Goal: Task Accomplishment & Management: Manage account settings

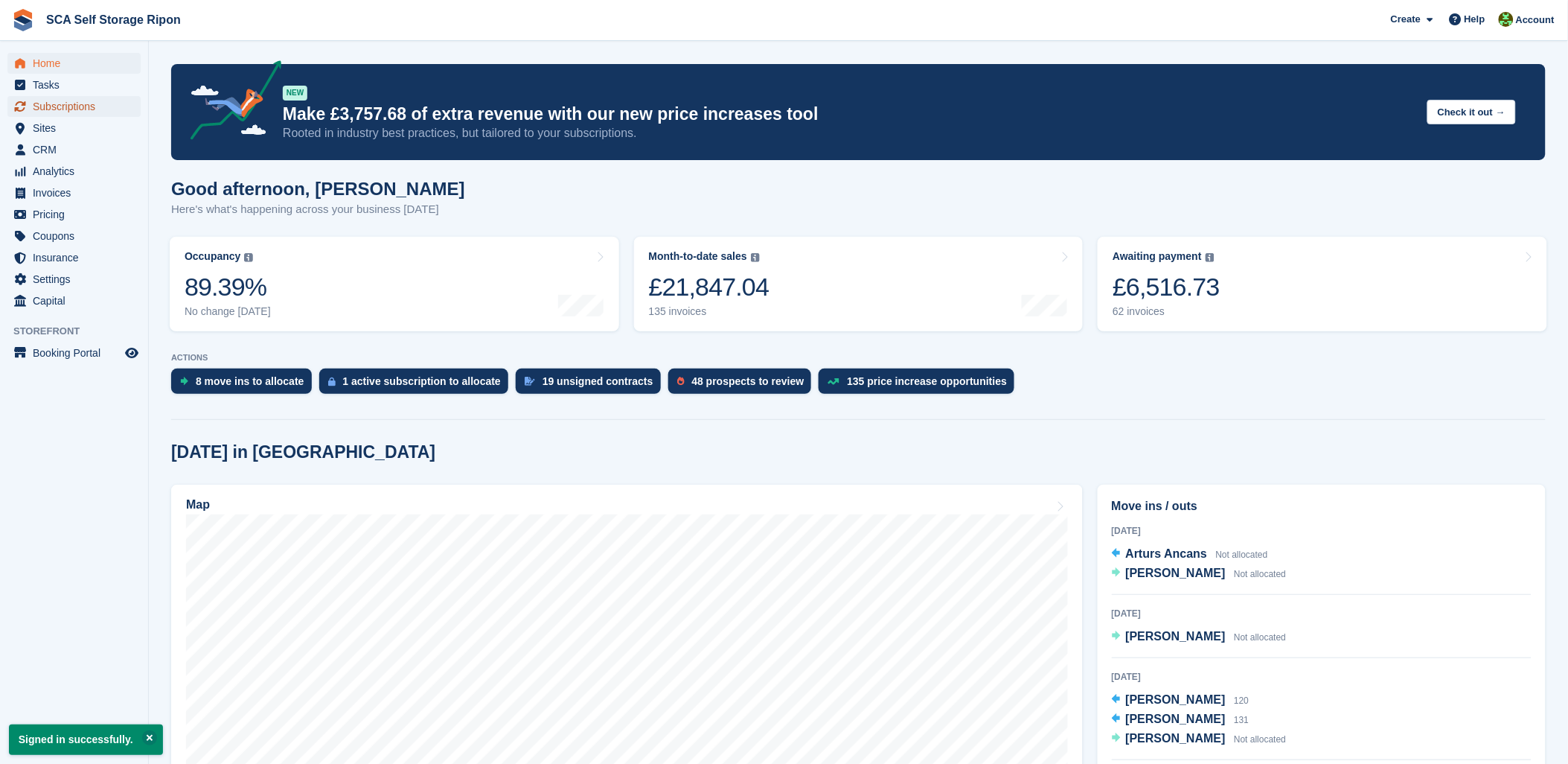
click at [37, 110] on span "Subscriptions" at bounding box center [78, 106] width 90 height 21
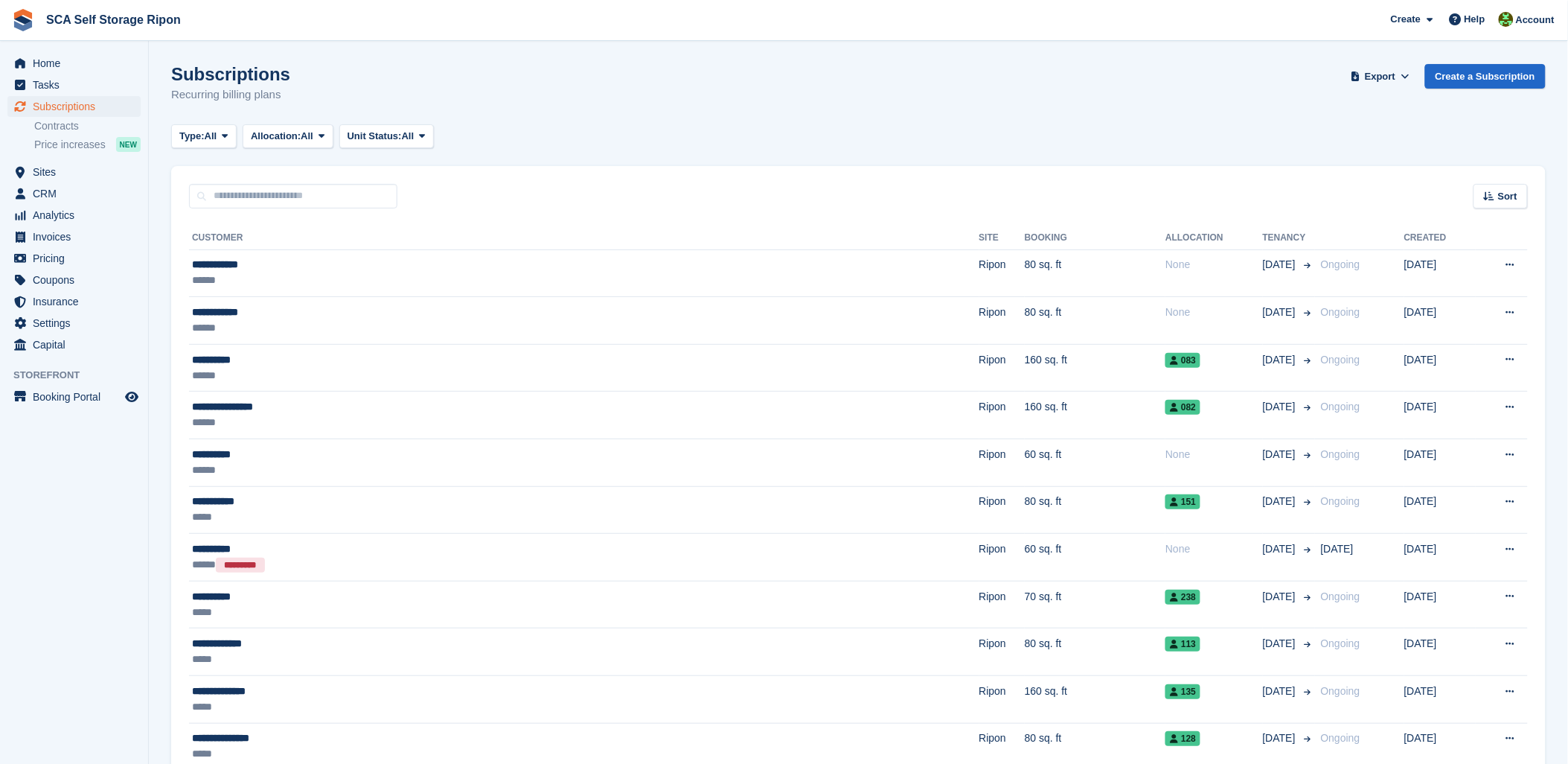
click at [36, 50] on div "Home Tasks Subscriptions Subscriptions Subscriptions Contracts Price increases …" at bounding box center [74, 201] width 148 height 309
click at [36, 54] on span "Home" at bounding box center [78, 63] width 90 height 21
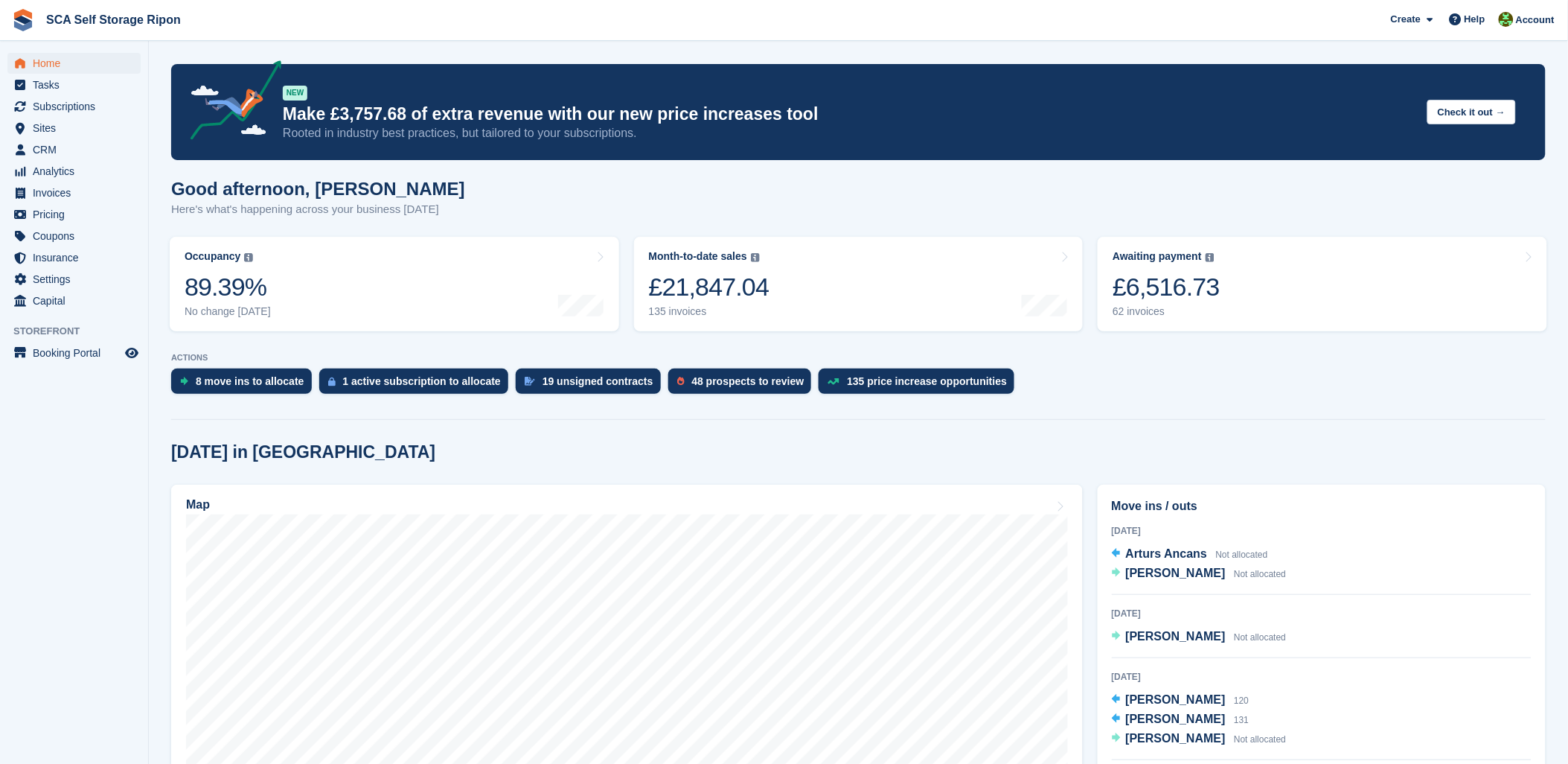
drag, startPoint x: 1526, startPoint y: 20, endPoint x: 1503, endPoint y: 49, distance: 37.0
click at [1526, 20] on span "Account" at bounding box center [1534, 20] width 39 height 15
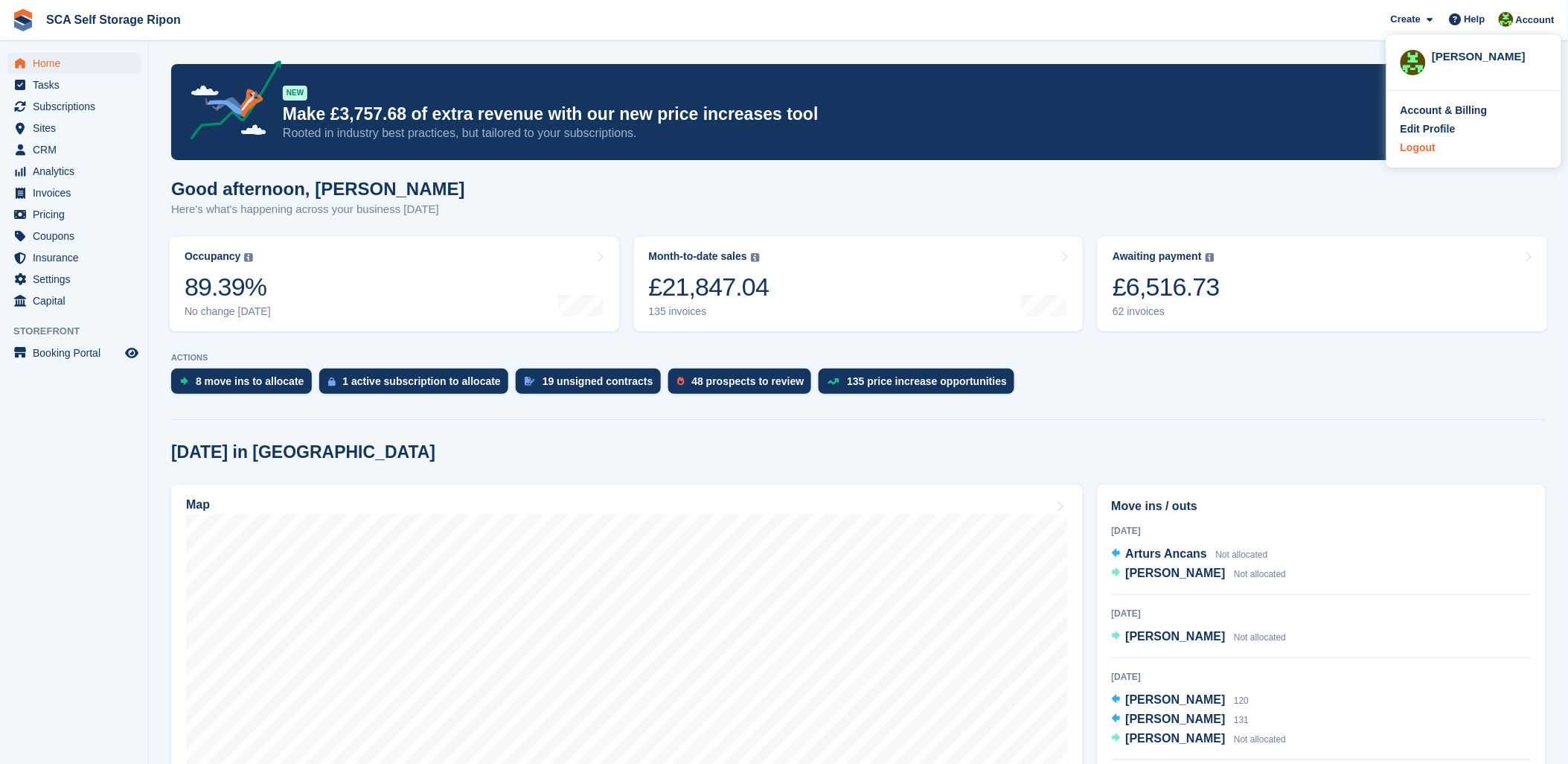
click at [1411, 147] on div "Logout" at bounding box center [1417, 147] width 35 height 16
